Goal: Find contact information: Find contact information

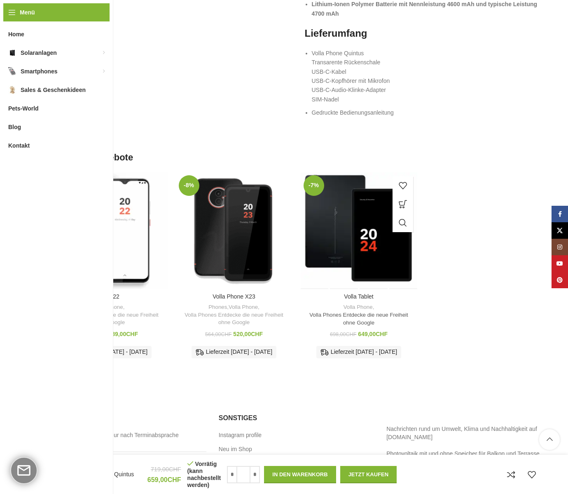
scroll to position [1260, 0]
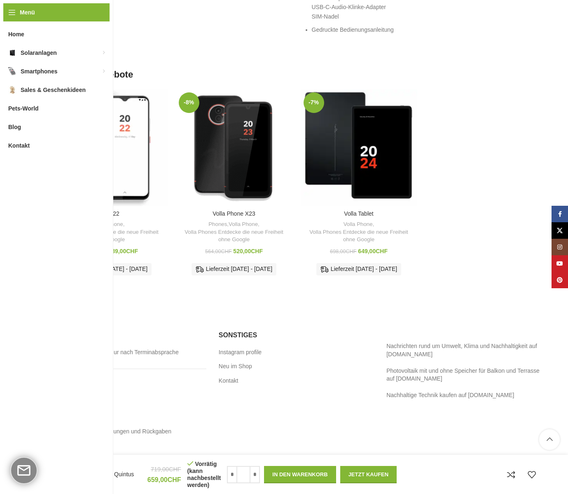
click at [75, 441] on link "Impressum" at bounding box center [65, 445] width 29 height 8
click at [71, 441] on link "Impressum" at bounding box center [65, 445] width 29 height 8
drag, startPoint x: 47, startPoint y: 333, endPoint x: 142, endPoint y: 336, distance: 94.8
click at [147, 337] on div "Abholung 3177 Laupen BE Krankenhausweg 14 Nur nach Terminabsprache Wichtige sei…" at bounding box center [296, 390] width 503 height 152
click at [79, 413] on link "AGB von Tiptop24" at bounding box center [75, 417] width 48 height 8
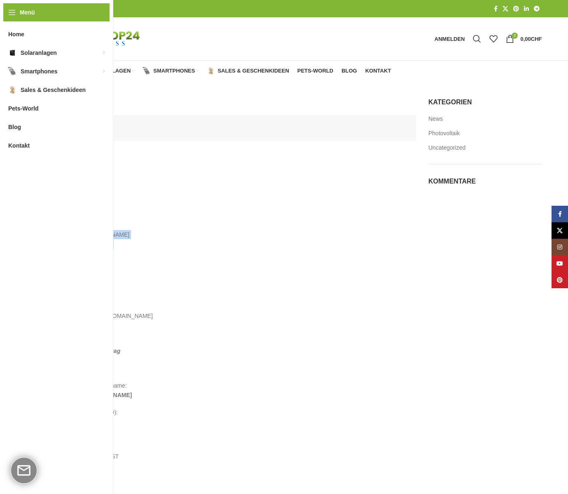
drag, startPoint x: 101, startPoint y: 254, endPoint x: 53, endPoint y: 232, distance: 52.4
click at [53, 232] on div "Kontakt-Adresse Tip-Top24 Rupert Spoddig Krankenhausweg 14 3177 Laupen Telefon …" at bounding box center [233, 319] width 365 height 292
copy p "Tip-Top24 Rupert Spoddig Krankenhausweg 14 3177 Laupen"
click at [172, 335] on p at bounding box center [233, 332] width 357 height 9
